Goal: Information Seeking & Learning: Learn about a topic

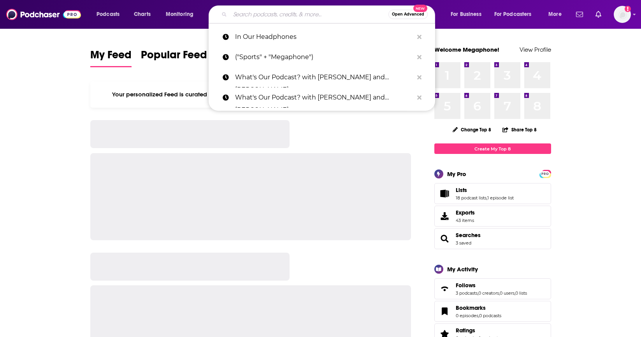
click at [249, 14] on input "Search podcasts, credits, & more..." at bounding box center [309, 14] width 158 height 12
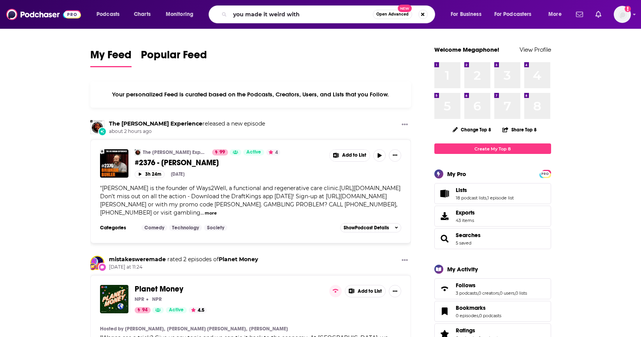
type input "you made it weird with"
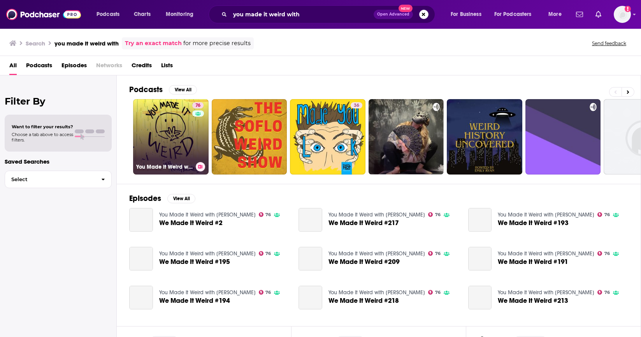
click at [144, 145] on link "76 You Made It Weird with [PERSON_NAME]" at bounding box center [170, 136] width 75 height 75
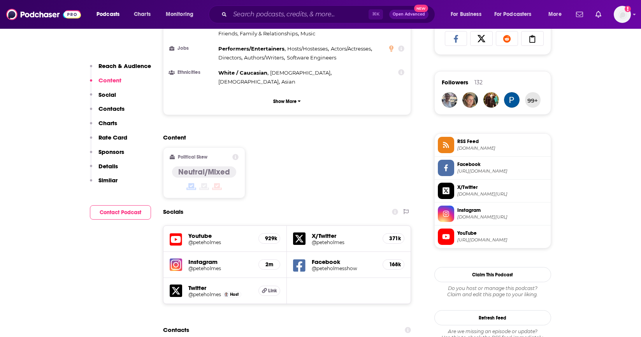
scroll to position [527, 0]
click at [489, 148] on span "[DOMAIN_NAME]" at bounding box center [502, 148] width 90 height 6
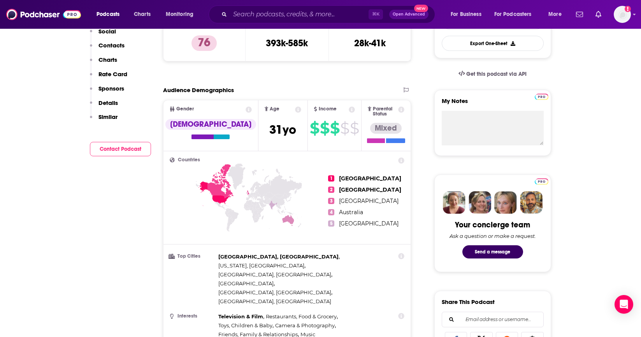
scroll to position [0, 0]
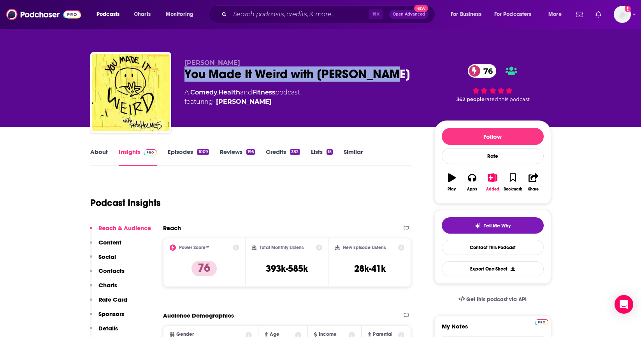
drag, startPoint x: 190, startPoint y: 74, endPoint x: 425, endPoint y: 76, distance: 235.1
click at [425, 76] on div "[PERSON_NAME] You Made It Weird with [PERSON_NAME] 76 A Comedy , Health and Fit…" at bounding box center [320, 94] width 461 height 84
copy h2 "You Made It Weird with [PERSON_NAME]"
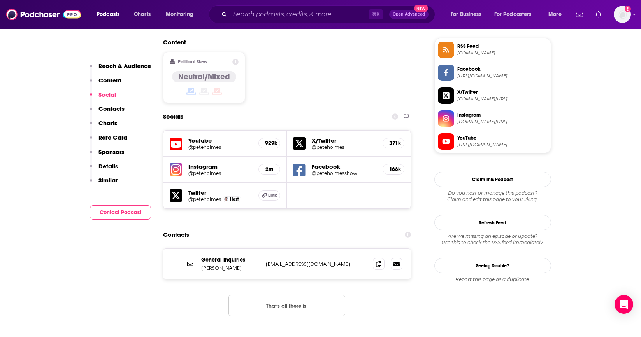
scroll to position [624, 0]
